Goal: Task Accomplishment & Management: Manage account settings

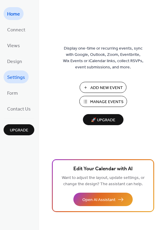
click at [14, 76] on span "Settings" at bounding box center [16, 77] width 18 height 9
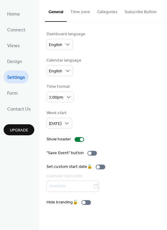
click at [107, 10] on button "Categories" at bounding box center [107, 10] width 27 height 21
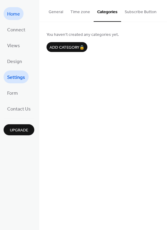
click at [14, 15] on span "Home" at bounding box center [13, 14] width 13 height 9
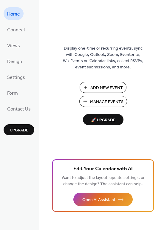
click at [114, 101] on span "Manage Events" at bounding box center [106, 102] width 33 height 6
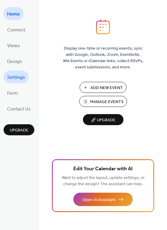
click at [15, 77] on span "Settings" at bounding box center [16, 77] width 18 height 9
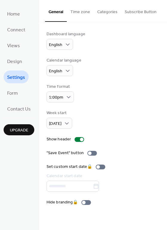
click at [105, 12] on button "Categories" at bounding box center [107, 10] width 27 height 21
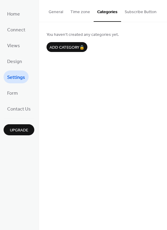
click at [105, 12] on button "Categories" at bounding box center [107, 11] width 27 height 22
drag, startPoint x: 105, startPoint y: 12, endPoint x: 190, endPoint y: 76, distance: 106.6
click at [167, 76] on html "Home Connect Views Design Settings Form Contact Us Upgrade Settings Upgrade Gen…" at bounding box center [83, 115] width 167 height 230
drag, startPoint x: 165, startPoint y: 46, endPoint x: 169, endPoint y: 68, distance: 22.0
click at [167, 68] on html "Home Connect Views Design Settings Form Contact Us Upgrade Settings Upgrade Gen…" at bounding box center [83, 115] width 167 height 230
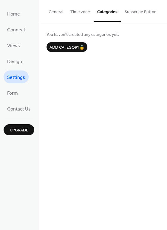
click at [165, 81] on div "General Time zone Categories Subscribe Button Dashboard language English Calend…" at bounding box center [103, 115] width 128 height 230
click at [165, 85] on div "General Time zone Categories Subscribe Button Dashboard language English Calend…" at bounding box center [103, 115] width 128 height 230
drag, startPoint x: 166, startPoint y: 51, endPoint x: 166, endPoint y: 80, distance: 28.7
click at [166, 80] on div "General Time zone Categories Subscribe Button Dashboard language English Calend…" at bounding box center [103, 115] width 128 height 230
click at [20, 9] on link "Home" at bounding box center [14, 13] width 20 height 13
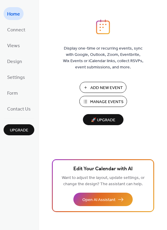
click at [165, 69] on div "Display one-time or recurring events, sync with Google, Outlook, Zoom, Eventbri…" at bounding box center [103, 124] width 128 height 211
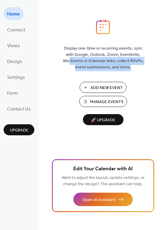
drag, startPoint x: 165, startPoint y: 54, endPoint x: 165, endPoint y: 76, distance: 21.8
click at [165, 76] on div "Display one-time or recurring events, sync with Google, Outlook, Zoom, Eventbri…" at bounding box center [103, 124] width 128 height 211
click at [150, 84] on div "Display one-time or recurring events, sync with Google, Outlook, Zoom, Eventbri…" at bounding box center [103, 124] width 128 height 211
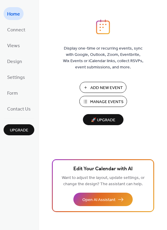
click at [121, 88] on span "Add New Event" at bounding box center [106, 88] width 33 height 6
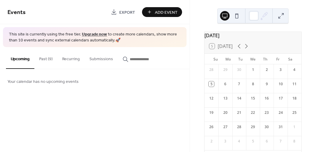
click at [214, 87] on div "5" at bounding box center [210, 84] width 5 height 5
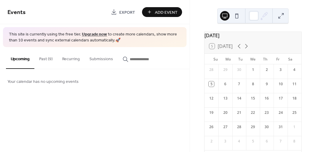
click at [166, 10] on span "Add Event" at bounding box center [166, 12] width 23 height 6
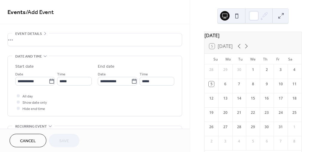
scroll to position [19, 0]
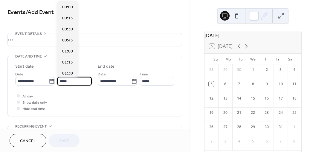
click at [73, 82] on input "*****" at bounding box center [74, 81] width 35 height 9
type input "*"
type input "*****"
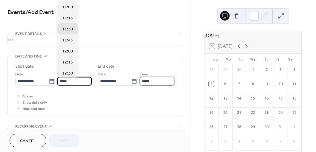
click at [153, 79] on input "*****" at bounding box center [156, 81] width 35 height 9
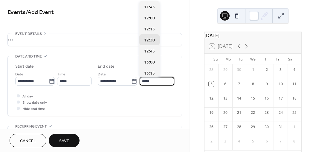
type input "*****"
click at [119, 100] on div "All day Show date only Hide end time" at bounding box center [94, 102] width 159 height 19
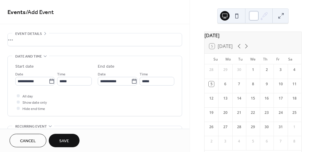
click at [254, 13] on div at bounding box center [254, 16] width 10 height 10
click at [137, 21] on div "Events / Add Event" at bounding box center [94, 12] width 189 height 24
click at [65, 140] on span "Save" at bounding box center [64, 141] width 10 height 6
click at [44, 39] on div "•••" at bounding box center [95, 39] width 174 height 13
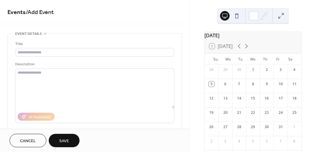
scroll to position [0, 0]
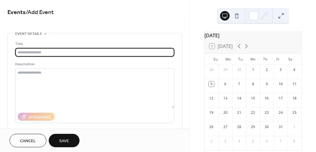
click at [36, 53] on input "text" at bounding box center [94, 52] width 159 height 9
click at [49, 53] on input "**********" at bounding box center [94, 52] width 159 height 9
type input "**********"
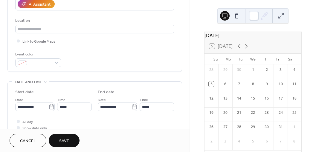
scroll to position [226, 0]
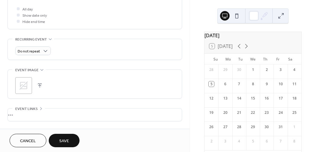
click at [40, 85] on button "button" at bounding box center [40, 86] width 8 height 8
click at [66, 139] on span "Save" at bounding box center [64, 141] width 10 height 6
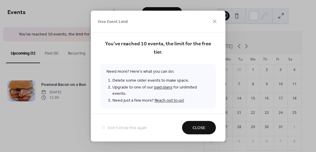
click at [202, 122] on button "Close" at bounding box center [199, 127] width 34 height 13
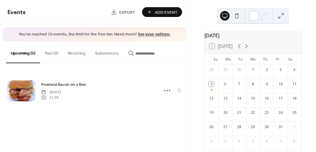
click at [77, 51] on button "Recurring" at bounding box center [76, 52] width 27 height 21
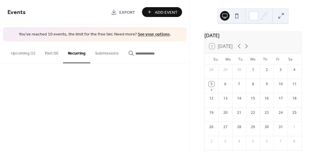
click at [77, 51] on button "Recurring" at bounding box center [76, 53] width 27 height 22
click at [80, 53] on button "Recurring" at bounding box center [76, 53] width 27 height 22
click at [169, 8] on div "Add Event" at bounding box center [162, 12] width 40 height 10
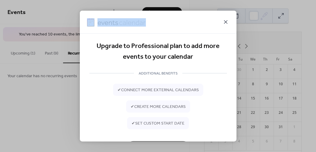
click at [226, 22] on icon at bounding box center [226, 22] width 4 height 4
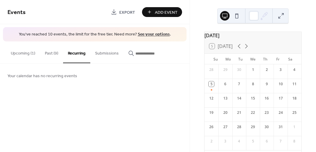
click at [147, 33] on link "See your options" at bounding box center [154, 34] width 32 height 8
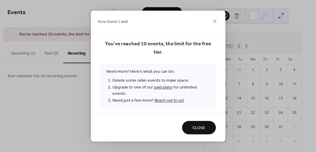
click at [190, 124] on button "Close" at bounding box center [199, 127] width 34 height 13
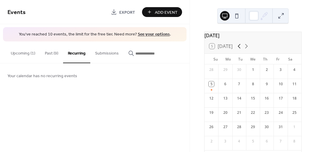
click at [240, 49] on icon at bounding box center [239, 46] width 3 height 4
click at [228, 89] on div "8" at bounding box center [225, 86] width 14 height 14
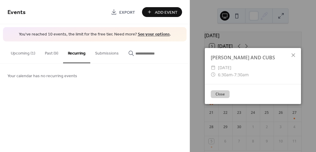
click at [224, 94] on button "Close" at bounding box center [220, 94] width 19 height 8
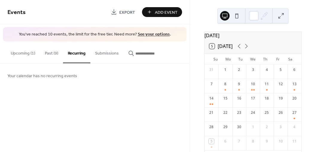
drag, startPoint x: 227, startPoint y: 90, endPoint x: 170, endPoint y: 78, distance: 57.9
click at [170, 78] on div "Your calendar has no recurring events" at bounding box center [94, 76] width 189 height 24
click at [27, 53] on button "Upcoming (1)" at bounding box center [23, 52] width 34 height 21
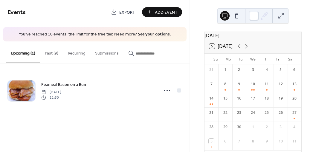
click at [27, 53] on button "Upcoming (1)" at bounding box center [23, 53] width 34 height 22
click at [54, 53] on button "Past (9)" at bounding box center [51, 52] width 23 height 21
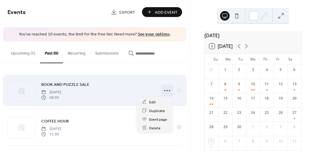
click at [164, 90] on icon at bounding box center [167, 91] width 10 height 10
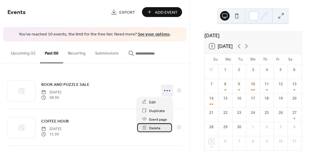
click at [154, 127] on span "Delete" at bounding box center [154, 128] width 11 height 6
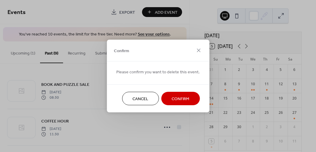
click at [175, 96] on span "Confirm" at bounding box center [180, 99] width 18 height 6
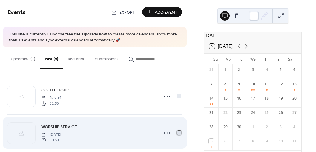
click at [177, 132] on div at bounding box center [179, 133] width 4 height 4
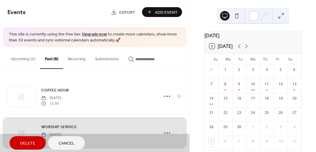
click at [69, 145] on span "Cancel" at bounding box center [67, 144] width 16 height 6
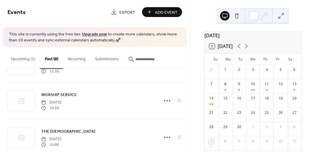
scroll to position [33, 0]
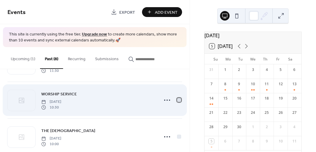
click at [177, 99] on div at bounding box center [179, 100] width 4 height 4
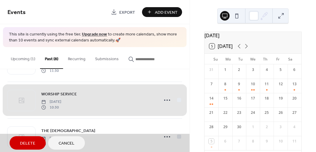
click at [34, 141] on span "Delete" at bounding box center [27, 144] width 15 height 6
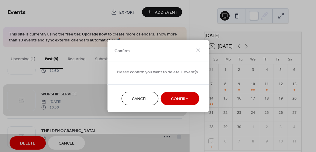
click at [179, 99] on span "Confirm" at bounding box center [180, 99] width 18 height 6
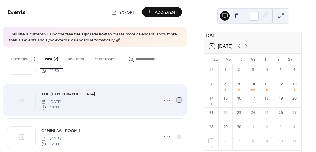
click at [178, 99] on div at bounding box center [179, 100] width 4 height 4
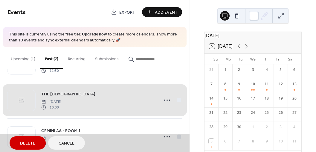
click at [29, 141] on span "Delete" at bounding box center [27, 144] width 15 height 6
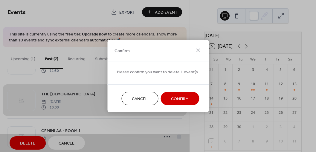
click at [184, 99] on span "Confirm" at bounding box center [180, 99] width 18 height 6
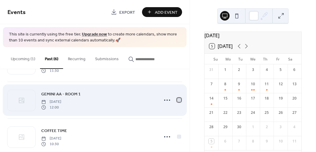
click at [178, 98] on div at bounding box center [179, 100] width 4 height 4
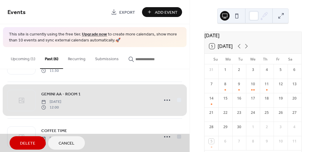
click at [28, 141] on span "Delete" at bounding box center [27, 144] width 15 height 6
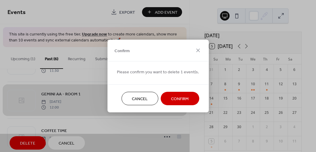
click at [171, 96] on span "Confirm" at bounding box center [180, 99] width 18 height 6
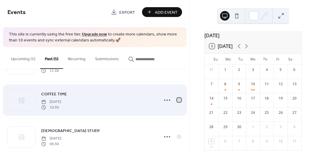
click at [177, 99] on div at bounding box center [179, 100] width 4 height 4
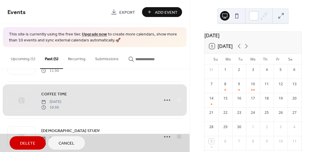
click at [23, 141] on span "Delete" at bounding box center [27, 144] width 15 height 6
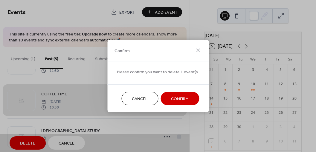
click at [173, 94] on button "Confirm" at bounding box center [179, 98] width 39 height 13
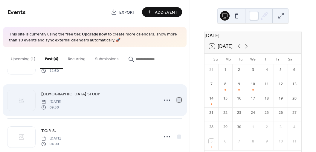
click at [178, 99] on div at bounding box center [179, 100] width 4 height 4
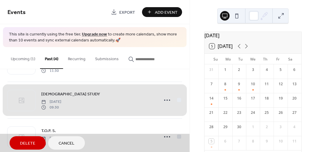
click at [33, 141] on span "Delete" at bounding box center [27, 144] width 15 height 6
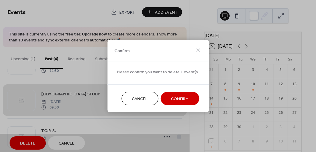
click at [173, 98] on span "Confirm" at bounding box center [180, 99] width 18 height 6
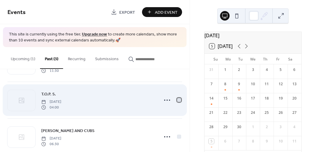
click at [178, 99] on div at bounding box center [179, 100] width 4 height 4
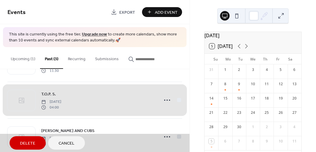
click at [27, 143] on span "Delete" at bounding box center [27, 144] width 15 height 6
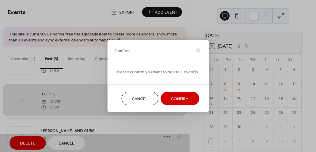
click at [181, 98] on span "Confirm" at bounding box center [180, 99] width 18 height 6
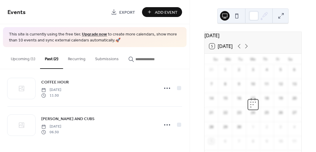
scroll to position [7, 0]
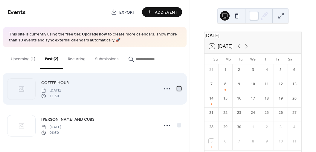
click at [178, 88] on div at bounding box center [179, 89] width 4 height 4
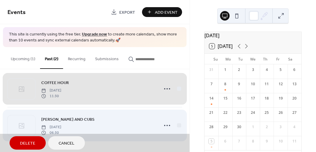
click at [178, 125] on div "BEAVERS AND CUBS Monday, September 8, 2025 06:30" at bounding box center [94, 125] width 174 height 37
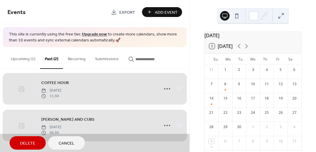
click at [32, 144] on span "Delete" at bounding box center [27, 144] width 15 height 6
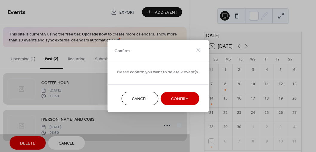
click at [185, 98] on span "Confirm" at bounding box center [180, 99] width 18 height 6
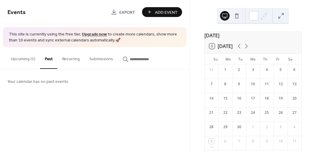
scroll to position [0, 0]
click at [246, 49] on icon at bounding box center [245, 46] width 7 height 7
click at [239, 50] on icon at bounding box center [238, 46] width 7 height 7
click at [216, 89] on div "5" at bounding box center [211, 86] width 14 height 14
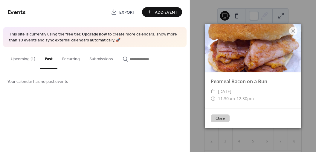
click at [219, 118] on button "Close" at bounding box center [220, 119] width 19 height 8
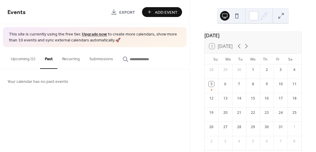
click at [169, 11] on span "Add Event" at bounding box center [166, 12] width 23 height 6
click at [169, 11] on div "Events Export Add Event This site is currently using the free tier. Upgrade now…" at bounding box center [94, 76] width 189 height 152
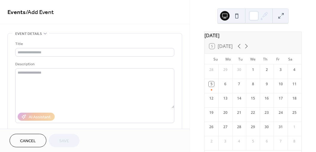
click at [32, 141] on span "Cancel" at bounding box center [28, 141] width 16 height 6
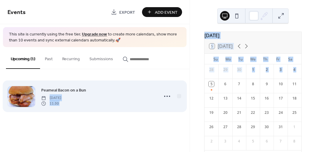
drag, startPoint x: 216, startPoint y: 88, endPoint x: 137, endPoint y: 84, distance: 78.9
click at [137, 84] on div "Events Export Add Event This site is currently using the free tier. Upgrade now…" at bounding box center [158, 76] width 316 height 152
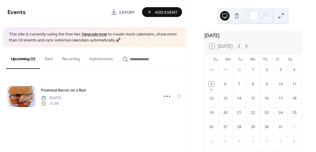
click at [139, 74] on div "Peameal Bacon on a Bun Sunday, October 5, 2025 11:30" at bounding box center [94, 96] width 189 height 54
click at [75, 57] on button "Recurring" at bounding box center [70, 57] width 27 height 21
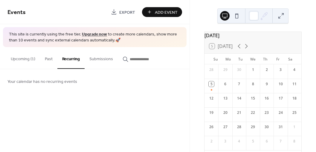
click at [165, 10] on span "Add Event" at bounding box center [166, 12] width 23 height 6
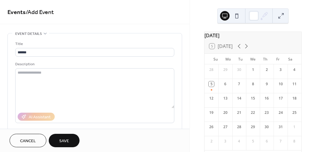
click at [165, 10] on span "Events / Add Event" at bounding box center [94, 13] width 174 height 12
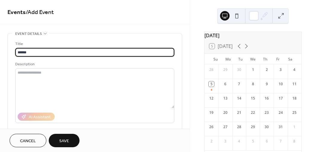
click at [64, 49] on input "******" at bounding box center [94, 52] width 159 height 9
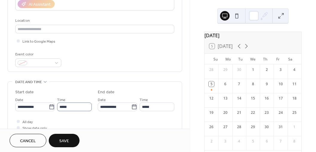
type input "*********"
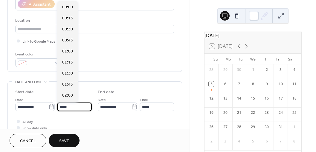
click at [74, 107] on input "*****" at bounding box center [74, 107] width 35 height 9
type input "*"
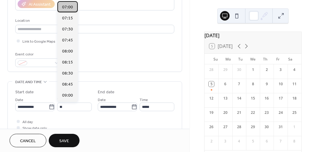
click at [71, 7] on span "07:00" at bounding box center [67, 7] width 11 height 6
type input "*****"
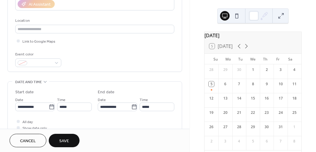
click at [71, 135] on button "Save" at bounding box center [64, 140] width 31 height 13
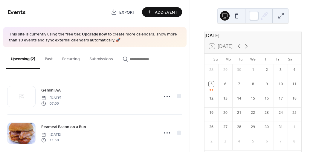
click at [74, 58] on button "Recurring" at bounding box center [70, 57] width 27 height 21
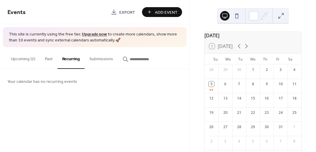
click at [231, 84] on div "6" at bounding box center [225, 83] width 14 height 9
click at [227, 87] on div "6" at bounding box center [224, 84] width 5 height 5
click at [173, 12] on span "Add Event" at bounding box center [166, 12] width 23 height 6
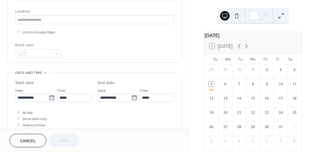
scroll to position [124, 0]
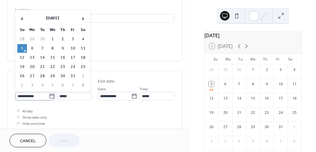
click at [51, 95] on icon at bounding box center [52, 96] width 6 height 6
click at [49, 95] on input "**********" at bounding box center [31, 96] width 33 height 9
click at [33, 46] on td "6" at bounding box center [32, 48] width 10 height 9
type input "**********"
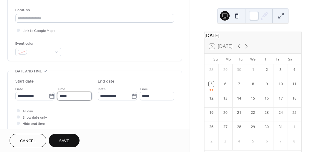
click at [81, 95] on input "*****" at bounding box center [74, 96] width 35 height 9
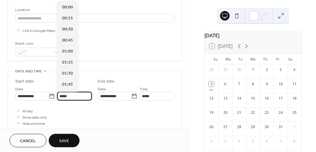
scroll to position [530, 0]
type input "*"
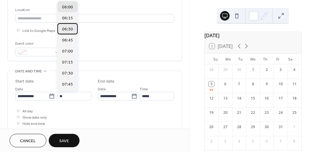
click at [72, 27] on div "06:30" at bounding box center [67, 28] width 20 height 11
type input "*****"
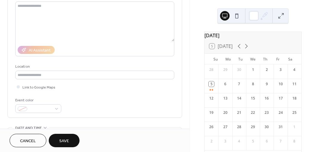
scroll to position [3, 0]
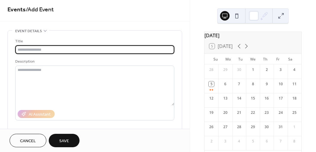
click at [45, 47] on input "text" at bounding box center [94, 49] width 159 height 9
type input "**********"
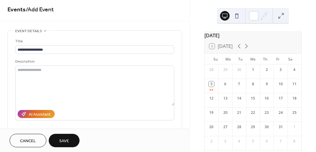
click at [65, 139] on span "Save" at bounding box center [64, 141] width 10 height 6
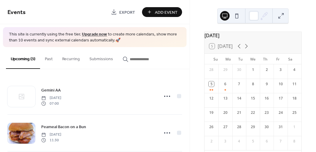
click at [168, 11] on span "Add Event" at bounding box center [166, 12] width 23 height 6
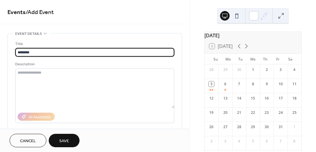
type input "********"
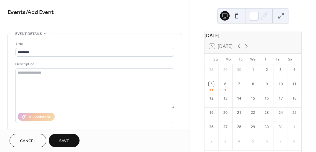
click at [168, 11] on span "Events / Add Event" at bounding box center [94, 13] width 174 height 12
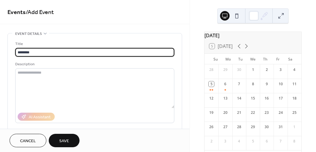
click at [53, 51] on input "********" at bounding box center [94, 52] width 159 height 9
click at [50, 51] on input "********" at bounding box center [94, 52] width 159 height 9
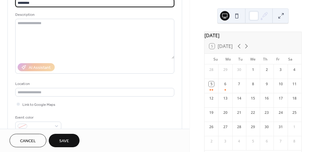
scroll to position [59, 0]
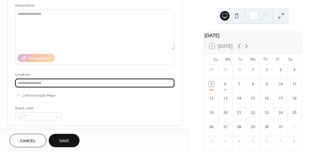
click at [67, 84] on input "text" at bounding box center [94, 83] width 159 height 9
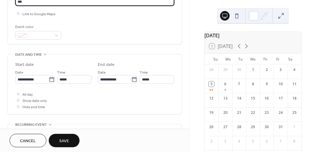
scroll to position [140, 0]
type input "***"
click at [50, 79] on icon at bounding box center [52, 80] width 6 height 6
click at [49, 79] on input "**********" at bounding box center [31, 79] width 33 height 9
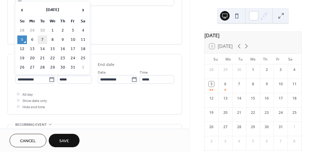
click at [43, 39] on td "7" at bounding box center [43, 40] width 10 height 9
type input "**********"
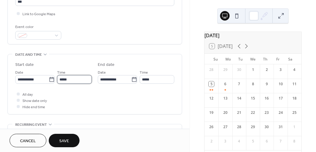
click at [79, 80] on input "*****" at bounding box center [74, 79] width 35 height 9
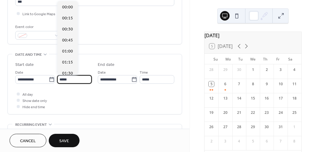
scroll to position [530, 0]
type input "*"
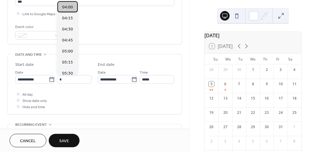
click at [68, 4] on span "04:00" at bounding box center [67, 7] width 11 height 6
type input "*****"
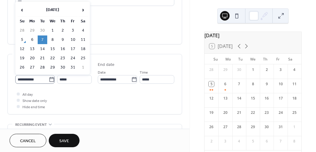
click at [50, 78] on icon at bounding box center [52, 80] width 6 height 6
click at [49, 78] on input "**********" at bounding box center [31, 79] width 33 height 9
click at [50, 78] on icon at bounding box center [52, 80] width 6 height 6
click at [49, 78] on input "**********" at bounding box center [31, 79] width 33 height 9
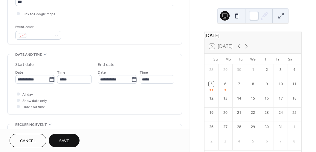
click at [70, 91] on div "All day Show date only Hide end time" at bounding box center [94, 100] width 159 height 19
click at [70, 137] on button "Save" at bounding box center [64, 140] width 31 height 13
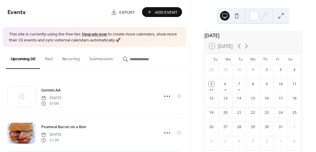
click at [165, 10] on span "Add Event" at bounding box center [166, 12] width 23 height 6
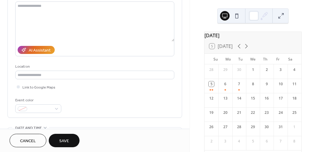
scroll to position [75, 0]
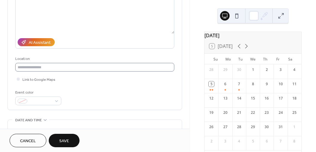
type input "**********"
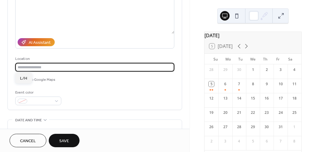
click at [54, 68] on input "text" at bounding box center [94, 67] width 159 height 9
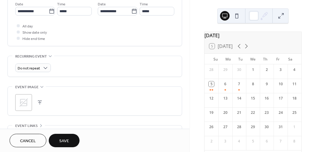
scroll to position [96, 0]
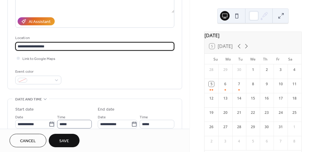
type input "**********"
click at [73, 124] on input "*****" at bounding box center [74, 124] width 35 height 9
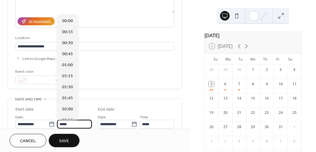
scroll to position [530, 0]
type input "*"
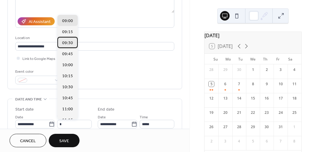
click at [71, 42] on span "09:30" at bounding box center [67, 43] width 11 height 6
type input "*****"
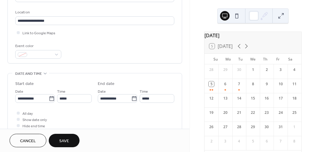
scroll to position [128, 0]
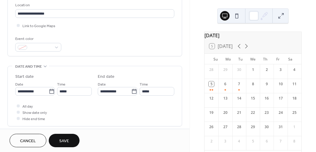
click at [71, 139] on button "Save" at bounding box center [64, 140] width 31 height 13
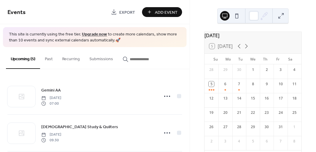
click at [162, 13] on span "Add Event" at bounding box center [166, 12] width 23 height 6
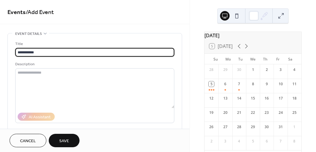
scroll to position [113, 0]
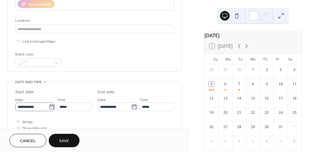
type input "**********"
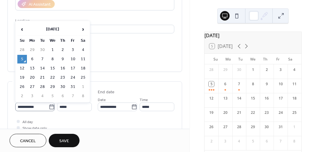
click at [50, 105] on icon at bounding box center [52, 107] width 4 height 5
click at [49, 105] on input "**********" at bounding box center [31, 107] width 33 height 9
click at [53, 57] on td "8" at bounding box center [53, 59] width 10 height 9
type input "**********"
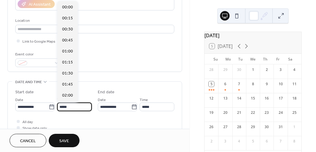
click at [73, 106] on input "*****" at bounding box center [74, 107] width 35 height 9
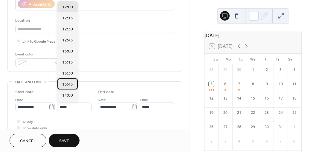
click at [68, 83] on span "13:45" at bounding box center [67, 85] width 11 height 6
type input "*****"
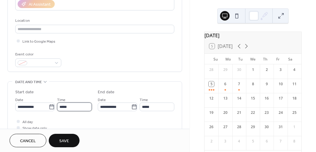
click at [70, 107] on input "*****" at bounding box center [74, 107] width 35 height 9
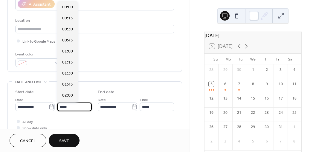
scroll to position [608, 0]
type input "*"
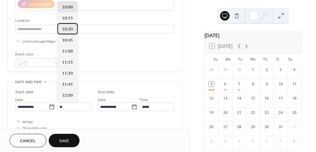
click at [71, 27] on span "10:30" at bounding box center [67, 29] width 11 height 6
type input "*****"
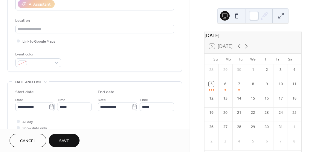
click at [66, 139] on span "Save" at bounding box center [64, 141] width 10 height 6
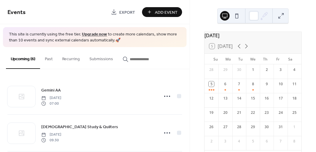
click at [173, 10] on span "Add Event" at bounding box center [166, 12] width 23 height 6
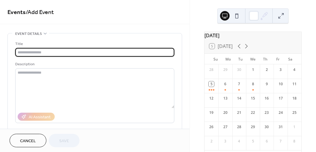
click at [78, 51] on input "text" at bounding box center [94, 52] width 159 height 9
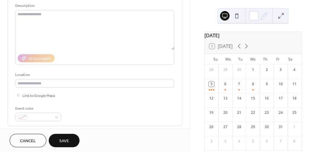
scroll to position [61, 0]
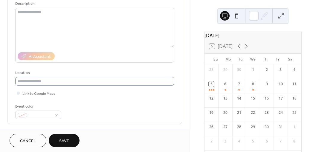
type input "*********"
click at [46, 81] on input "text" at bounding box center [94, 81] width 159 height 9
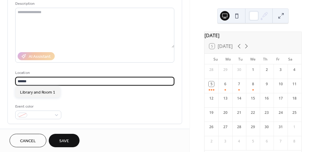
scroll to position [173, 0]
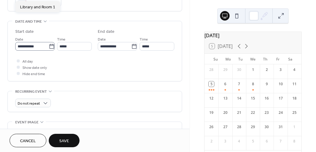
type input "******"
click at [50, 47] on icon at bounding box center [52, 47] width 6 height 6
click at [49, 47] on input "**********" at bounding box center [31, 46] width 33 height 9
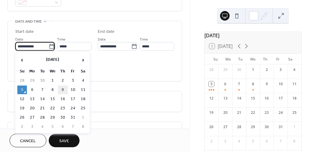
click at [63, 89] on td "9" at bounding box center [63, 90] width 10 height 9
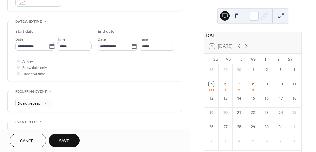
type input "**********"
click at [69, 139] on span "Save" at bounding box center [64, 141] width 10 height 6
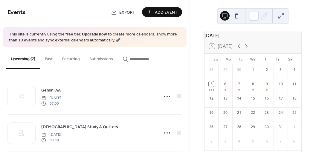
click at [163, 10] on span "Add Event" at bounding box center [166, 12] width 23 height 6
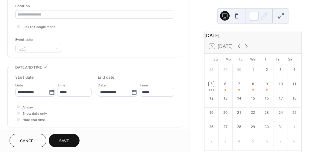
scroll to position [128, 0]
type input "******"
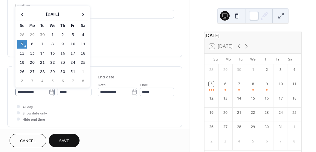
click at [51, 90] on icon at bounding box center [52, 92] width 6 height 6
click at [49, 90] on input "**********" at bounding box center [31, 92] width 33 height 9
click at [51, 90] on icon at bounding box center [52, 92] width 6 height 6
click at [49, 90] on input "**********" at bounding box center [31, 92] width 33 height 9
click at [63, 42] on td "9" at bounding box center [63, 44] width 10 height 9
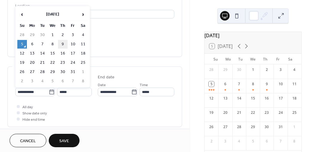
type input "**********"
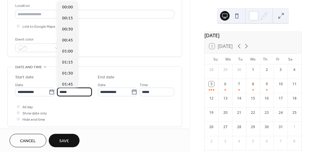
click at [72, 90] on input "*****" at bounding box center [74, 92] width 35 height 9
type input "*"
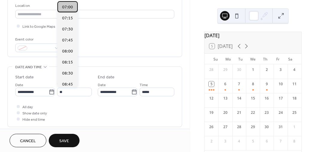
click at [70, 7] on span "07:00" at bounding box center [67, 7] width 11 height 6
type input "*****"
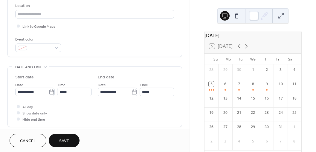
click at [68, 138] on span "Save" at bounding box center [64, 141] width 10 height 6
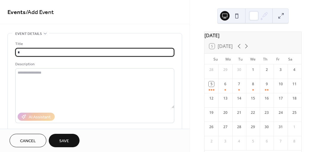
type input "*"
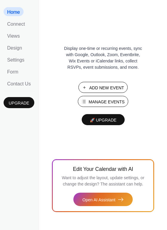
click at [113, 88] on span "Add New Event" at bounding box center [106, 88] width 35 height 6
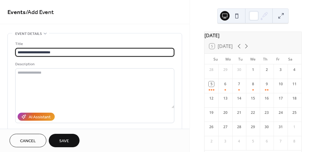
type input "**********"
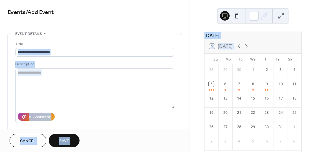
drag, startPoint x: 188, startPoint y: 38, endPoint x: 190, endPoint y: 57, distance: 19.9
click at [190, 57] on div "**********" at bounding box center [158, 76] width 316 height 152
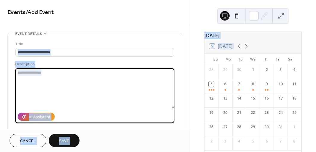
click at [157, 87] on textarea at bounding box center [94, 88] width 159 height 40
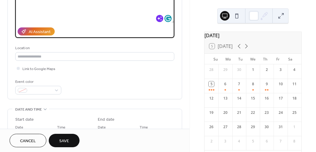
scroll to position [83, 0]
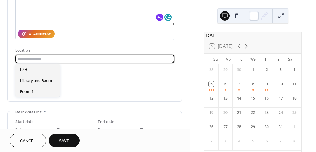
click at [56, 57] on input "text" at bounding box center [94, 59] width 159 height 9
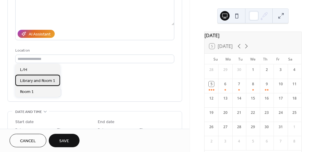
click at [47, 80] on span "Library and Room 1" at bounding box center [37, 81] width 35 height 6
type input "**********"
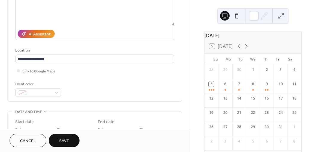
scroll to position [196, 0]
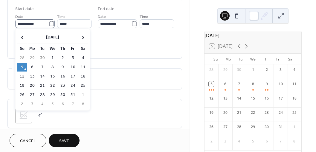
click at [49, 23] on icon at bounding box center [52, 24] width 6 height 6
click at [48, 23] on input "**********" at bounding box center [31, 23] width 33 height 9
click at [52, 67] on td "8" at bounding box center [53, 67] width 10 height 9
type input "**********"
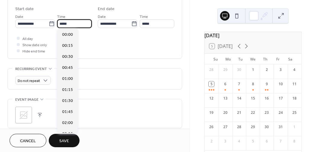
click at [80, 24] on input "*****" at bounding box center [74, 23] width 35 height 9
type input "*"
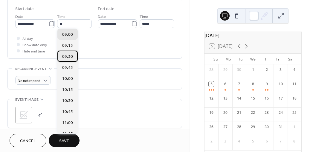
click at [66, 56] on span "09:30" at bounding box center [67, 57] width 11 height 6
type input "*****"
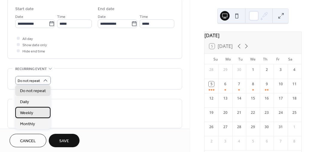
click at [33, 113] on div "Weekly" at bounding box center [32, 112] width 35 height 11
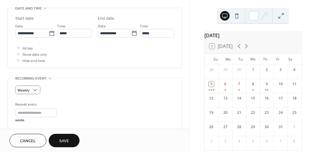
scroll to position [183, 0]
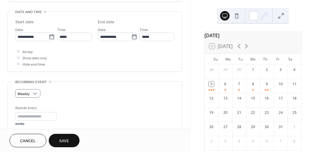
click at [68, 140] on span "Save" at bounding box center [64, 141] width 10 height 6
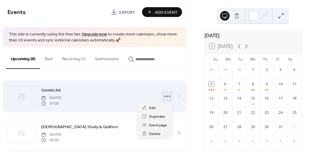
click at [164, 94] on icon at bounding box center [167, 97] width 10 height 10
click at [61, 98] on span "[DATE]" at bounding box center [51, 98] width 20 height 5
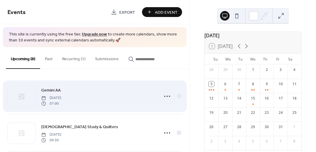
click at [61, 98] on span "[DATE]" at bounding box center [51, 98] width 20 height 5
click at [116, 87] on div "Gemini AA [DATE] 07:00" at bounding box center [98, 96] width 114 height 19
click at [154, 100] on div "Gemini AA [DATE] 07:00" at bounding box center [94, 96] width 174 height 36
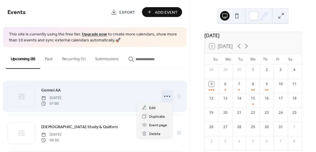
click at [167, 95] on icon at bounding box center [167, 97] width 10 height 10
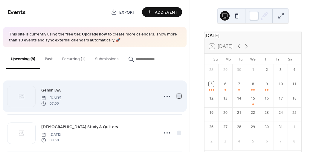
click at [178, 94] on div at bounding box center [179, 96] width 4 height 4
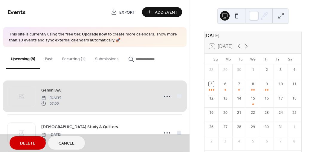
click at [163, 96] on div "Gemini AA [DATE] 07:00" at bounding box center [94, 96] width 174 height 36
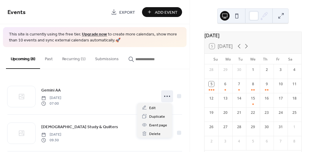
click at [164, 96] on circle at bounding box center [164, 96] width 1 height 1
click at [158, 116] on span "Duplicate" at bounding box center [157, 117] width 16 height 6
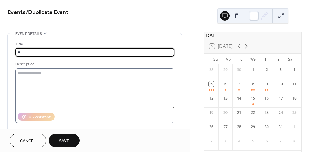
type input "*"
click at [37, 138] on button "Cancel" at bounding box center [28, 140] width 37 height 13
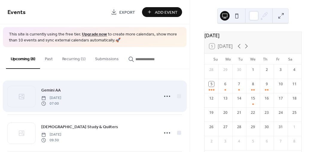
click at [134, 98] on div "Gemini AA [DATE] 07:00" at bounding box center [98, 96] width 114 height 19
click at [95, 97] on div "Gemini AA [DATE] 07:00" at bounding box center [98, 96] width 114 height 19
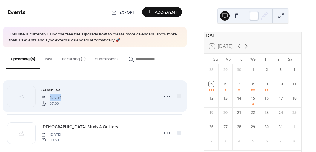
click at [95, 97] on div "Gemini AA [DATE] 07:00" at bounding box center [98, 96] width 114 height 19
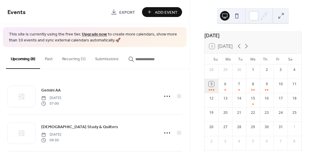
click at [215, 89] on div "5" at bounding box center [211, 86] width 14 height 14
click at [215, 89] on div "[DATE] 5 [DATE] Su Mo Tu We Th Fr Sa 28 29 30 1 2 3 4 5 6 7 8 9 10 11 12 13 14 …" at bounding box center [252, 76] width 126 height 152
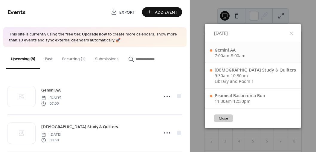
click at [229, 53] on span "7:00am" at bounding box center [221, 56] width 15 height 6
click at [287, 33] on icon at bounding box center [290, 33] width 7 height 7
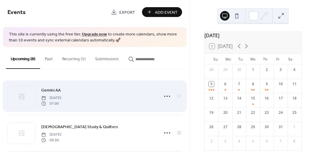
click at [123, 96] on div "Gemini AA [DATE] 07:00" at bounding box center [98, 96] width 114 height 19
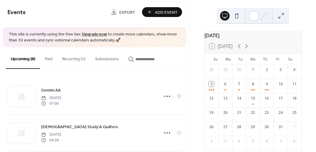
drag, startPoint x: 123, startPoint y: 96, endPoint x: 107, endPoint y: 76, distance: 25.0
click at [107, 76] on div "Gemini AA [DATE] 07:00 [DEMOGRAPHIC_DATA] Study & Quilters [DATE] 09:30 Peameal…" at bounding box center [94, 110] width 189 height 83
click at [215, 92] on div "5" at bounding box center [211, 86] width 14 height 14
click at [215, 92] on div "[DATE] 5 [DATE] Su Mo Tu We Th Fr Sa 28 29 30 1 2 3 4 5 6 7 8 9 10 11 12 13 14 …" at bounding box center [252, 76] width 126 height 152
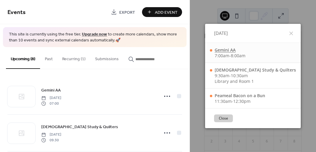
click at [236, 47] on div "Gemini AA" at bounding box center [229, 50] width 31 height 6
click at [236, 47] on div "5 [DATE]" at bounding box center [252, 46] width 97 height 14
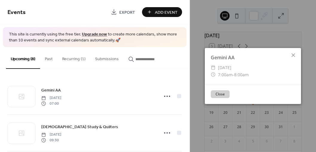
click at [224, 94] on button "Close" at bounding box center [220, 94] width 19 height 8
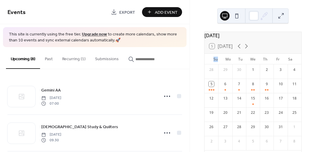
click at [23, 59] on button "Upcoming (8)" at bounding box center [23, 58] width 34 height 22
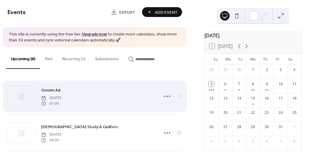
click at [133, 99] on div "Gemini AA [DATE] 07:00" at bounding box center [98, 96] width 114 height 19
click at [134, 97] on div "Gemini AA [DATE] 07:00" at bounding box center [98, 96] width 114 height 19
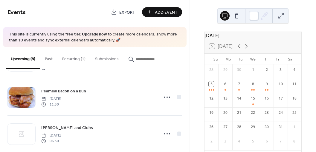
scroll to position [146, 0]
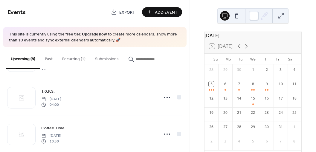
click at [188, 137] on div "Gemini AA [DATE] 07:00 [DEMOGRAPHIC_DATA] Study & Quilters [DATE] 09:30 Peameal…" at bounding box center [94, 110] width 189 height 83
click at [190, 145] on div "[DATE] 5 [DATE] Su Mo Tu We Th Fr Sa 28 29 30 1 2 3 4 5 6 7 8 9 10 11 12 13 14 …" at bounding box center [253, 76] width 126 height 152
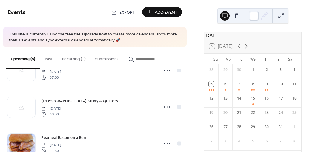
scroll to position [0, 0]
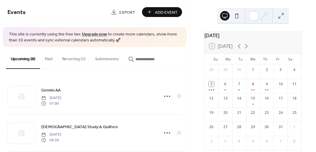
click at [77, 58] on button "Recurring (1)" at bounding box center [73, 57] width 33 height 21
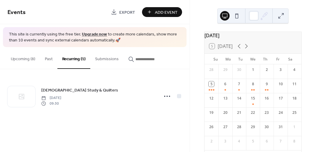
click at [49, 59] on button "Past" at bounding box center [48, 57] width 17 height 21
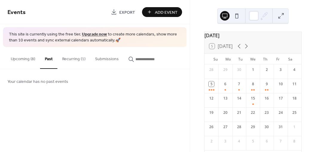
click at [29, 58] on button "Upcoming (8)" at bounding box center [23, 57] width 34 height 21
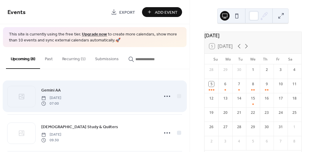
click at [56, 89] on span "Gemini AA" at bounding box center [50, 90] width 19 height 6
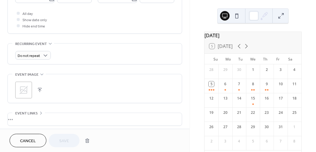
scroll to position [222, 0]
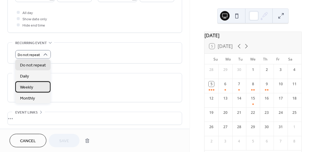
click at [35, 86] on div "Weekly" at bounding box center [32, 87] width 35 height 11
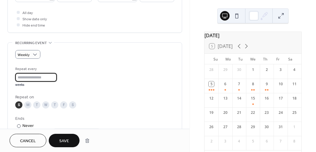
click at [52, 77] on input "*" at bounding box center [36, 77] width 42 height 9
click at [56, 75] on input "*" at bounding box center [36, 77] width 42 height 9
type input "*"
click at [55, 78] on input "*" at bounding box center [36, 77] width 42 height 9
click at [62, 139] on span "Save" at bounding box center [64, 141] width 10 height 6
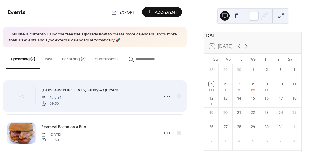
click at [106, 95] on div "[DEMOGRAPHIC_DATA] Study & Quilters [DATE] 09:30" at bounding box center [98, 96] width 114 height 19
drag, startPoint x: 143, startPoint y: 96, endPoint x: 128, endPoint y: 95, distance: 14.4
click at [128, 95] on div "[DEMOGRAPHIC_DATA] Study & Quilters [DATE] 09:30" at bounding box center [98, 96] width 114 height 19
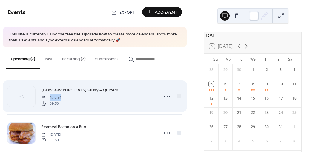
click at [128, 95] on div "[DEMOGRAPHIC_DATA] Study & Quilters [DATE] 09:30" at bounding box center [98, 96] width 114 height 19
click at [61, 99] on span "[DATE]" at bounding box center [51, 98] width 20 height 5
drag, startPoint x: 105, startPoint y: 98, endPoint x: 73, endPoint y: 89, distance: 34.2
click at [73, 89] on div "[DEMOGRAPHIC_DATA] Study & Quilters [DATE] 09:30" at bounding box center [98, 96] width 114 height 19
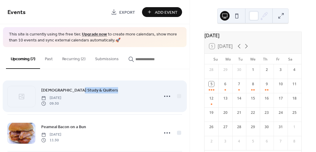
click at [73, 89] on span "[DEMOGRAPHIC_DATA] Study & Quilters" at bounding box center [79, 90] width 77 height 6
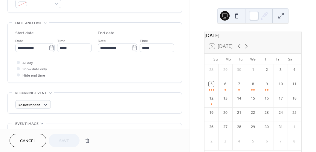
scroll to position [171, 0]
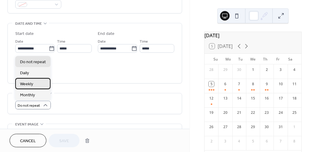
click at [38, 83] on div "Weekly" at bounding box center [32, 83] width 35 height 11
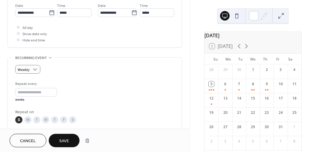
scroll to position [211, 0]
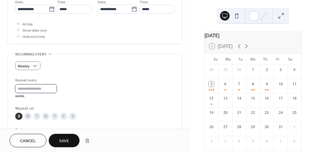
click at [55, 86] on input "*" at bounding box center [36, 89] width 42 height 9
type input "*"
click at [55, 86] on input "*" at bounding box center [36, 89] width 42 height 9
click at [68, 141] on span "Save" at bounding box center [64, 141] width 10 height 6
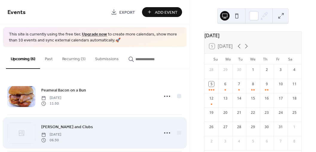
click at [71, 126] on span "[PERSON_NAME] and Clubs" at bounding box center [67, 127] width 52 height 6
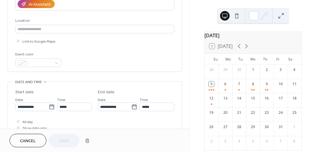
scroll to position [226, 0]
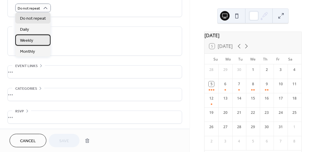
click at [33, 39] on div "Weekly" at bounding box center [32, 40] width 35 height 11
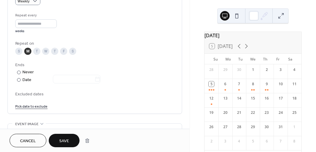
scroll to position [276, 0]
click at [35, 22] on input "*" at bounding box center [36, 23] width 42 height 9
click at [56, 20] on input "*" at bounding box center [36, 23] width 42 height 9
type input "*"
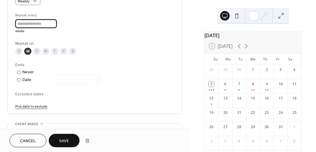
click at [56, 20] on input "*" at bounding box center [36, 23] width 42 height 9
click at [68, 139] on span "Save" at bounding box center [64, 141] width 10 height 6
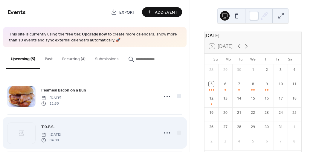
click at [50, 128] on span "T.0.P.S." at bounding box center [47, 127] width 13 height 6
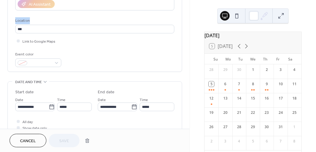
scroll to position [226, 0]
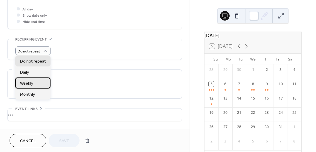
click at [33, 82] on span "Weekly" at bounding box center [26, 83] width 13 height 6
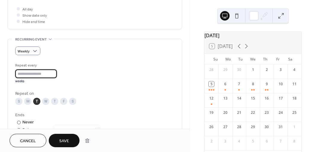
click at [55, 71] on input "*" at bounding box center [36, 74] width 42 height 9
type input "*"
click at [55, 71] on input "*" at bounding box center [36, 74] width 42 height 9
click at [65, 141] on span "Save" at bounding box center [64, 141] width 10 height 6
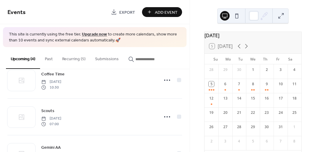
scroll to position [50, 0]
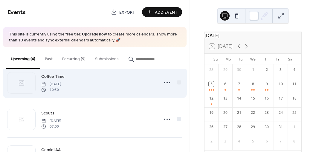
click at [60, 76] on span "Coffee Time" at bounding box center [52, 77] width 23 height 6
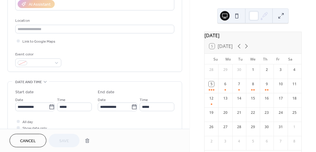
scroll to position [226, 0]
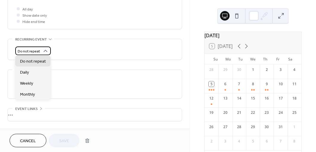
click at [45, 49] on icon at bounding box center [45, 51] width 6 height 6
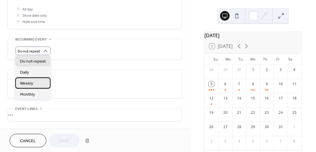
click at [34, 85] on div "Weekly" at bounding box center [32, 83] width 35 height 11
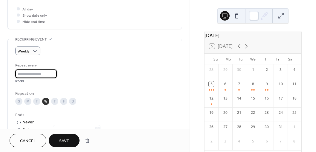
click at [55, 70] on input "*" at bounding box center [36, 74] width 42 height 9
type input "*"
click at [55, 70] on input "*" at bounding box center [36, 74] width 42 height 9
click at [63, 140] on span "Save" at bounding box center [64, 141] width 10 height 6
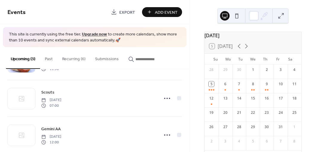
scroll to position [44, 0]
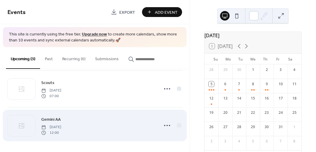
click at [61, 126] on span "[DATE]" at bounding box center [51, 127] width 20 height 5
click at [52, 117] on span "Gemini AA" at bounding box center [50, 120] width 19 height 6
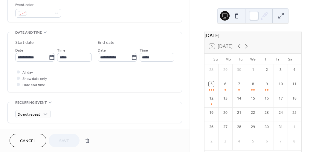
scroll to position [171, 0]
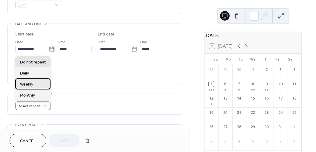
click at [38, 81] on div "Weekly" at bounding box center [32, 84] width 35 height 11
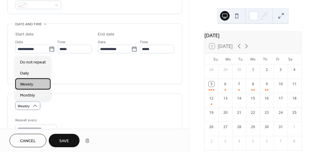
click at [39, 83] on div "Weekly" at bounding box center [32, 84] width 35 height 11
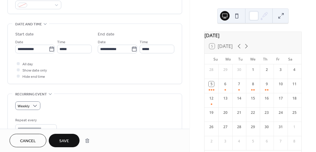
scroll to position [284, 0]
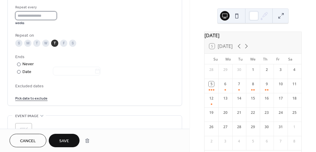
click at [56, 14] on input "*" at bounding box center [36, 15] width 42 height 9
type input "*"
click at [56, 14] on input "*" at bounding box center [36, 15] width 42 height 9
click at [65, 138] on span "Save" at bounding box center [64, 141] width 10 height 6
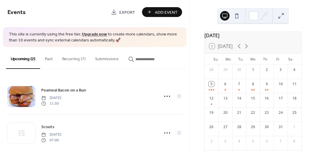
click at [82, 58] on button "Recurring (7)" at bounding box center [73, 57] width 33 height 21
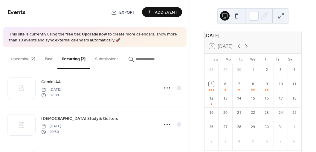
scroll to position [7, 0]
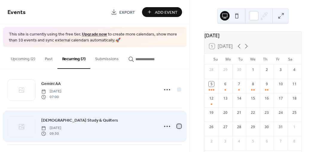
click at [177, 125] on div at bounding box center [179, 127] width 4 height 4
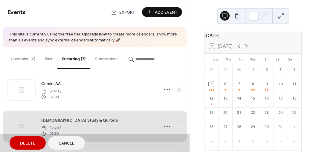
click at [31, 145] on span "Delete" at bounding box center [27, 144] width 15 height 6
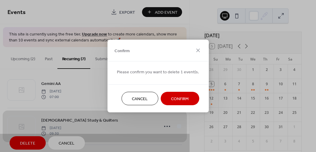
click at [175, 100] on span "Confirm" at bounding box center [180, 99] width 18 height 6
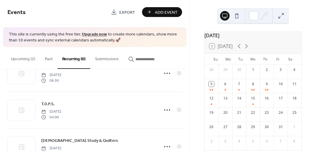
scroll to position [55, 0]
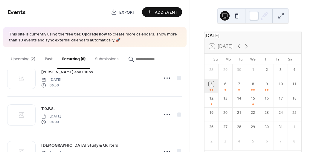
click at [214, 92] on div "5" at bounding box center [211, 86] width 14 height 14
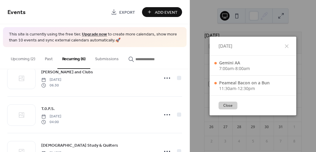
click at [229, 107] on button "Close" at bounding box center [227, 106] width 19 height 8
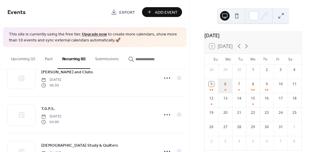
click at [228, 92] on div "6" at bounding box center [225, 86] width 14 height 14
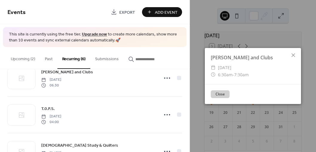
click at [224, 93] on button "Close" at bounding box center [220, 94] width 19 height 8
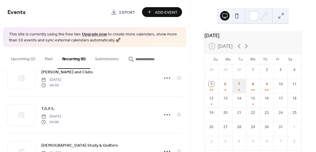
click at [240, 88] on div "7" at bounding box center [239, 86] width 14 height 14
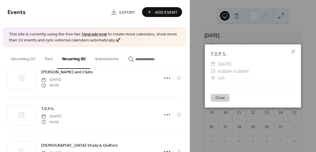
click at [223, 99] on button "Close" at bounding box center [220, 98] width 19 height 8
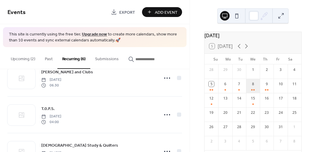
click at [252, 89] on div "8" at bounding box center [253, 86] width 14 height 14
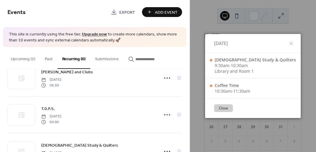
click at [231, 107] on button "Close" at bounding box center [223, 109] width 19 height 8
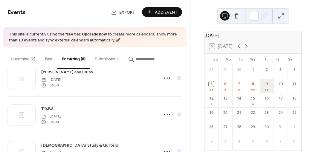
click at [265, 90] on div "9" at bounding box center [266, 86] width 14 height 14
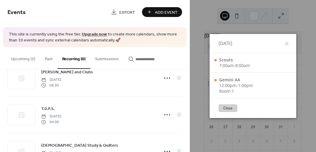
click at [231, 108] on button "Close" at bounding box center [227, 109] width 19 height 8
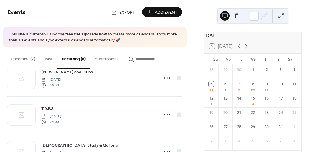
click at [26, 58] on button "Upcoming (2)" at bounding box center [23, 57] width 34 height 21
